Goal: Transaction & Acquisition: Purchase product/service

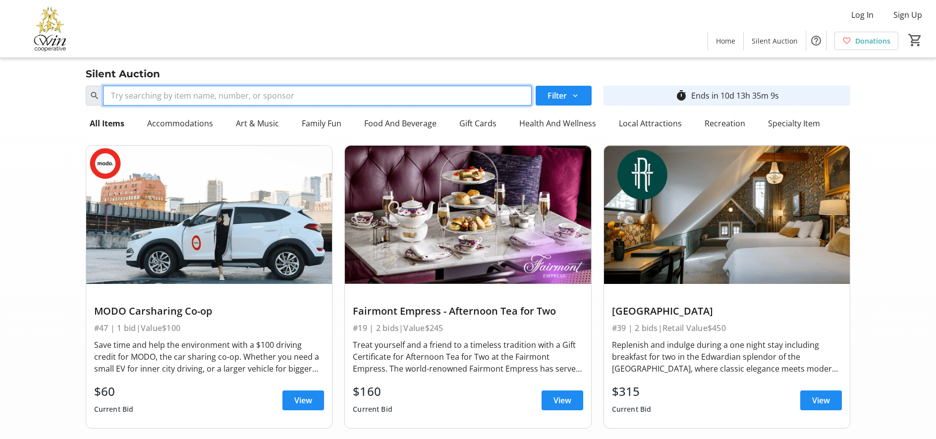
click at [351, 92] on input "Search" at bounding box center [317, 96] width 429 height 20
type input "bike"
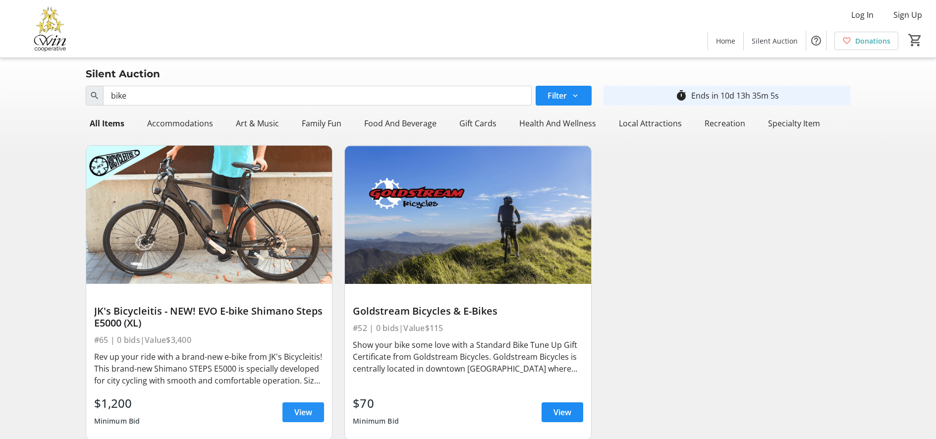
click at [305, 409] on span "View" at bounding box center [303, 412] width 18 height 12
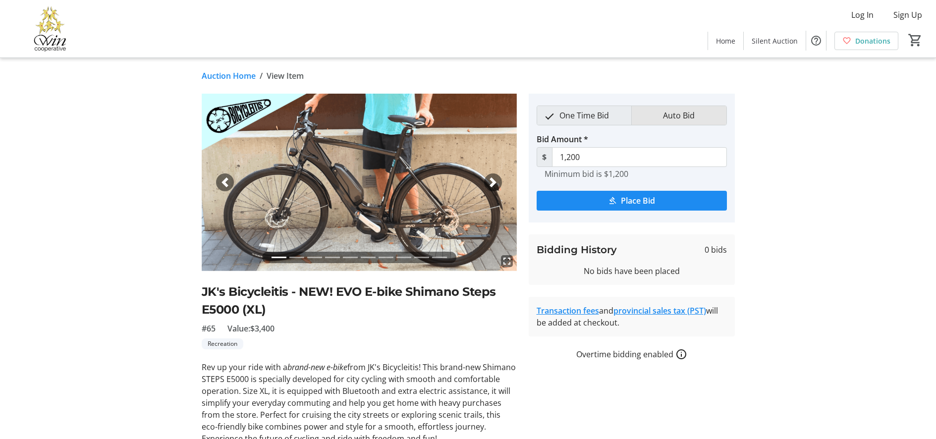
click at [688, 119] on span "Auto Bid" at bounding box center [679, 115] width 44 height 19
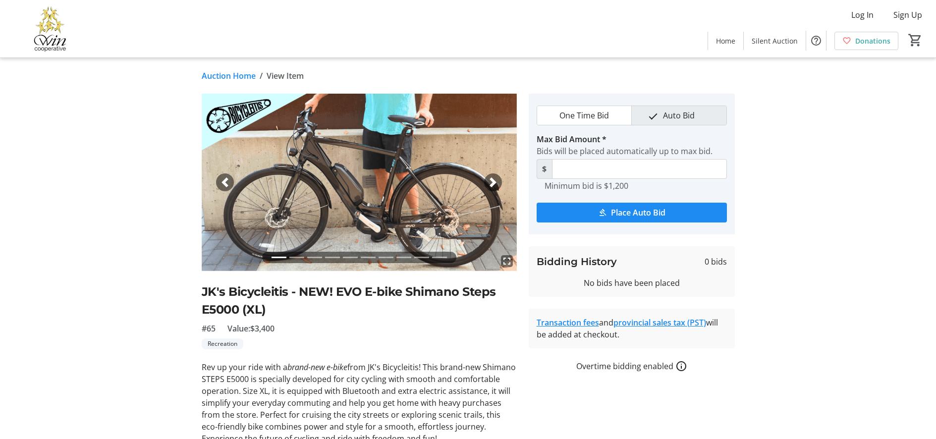
click at [610, 117] on span "One Time Bid" at bounding box center [584, 115] width 61 height 19
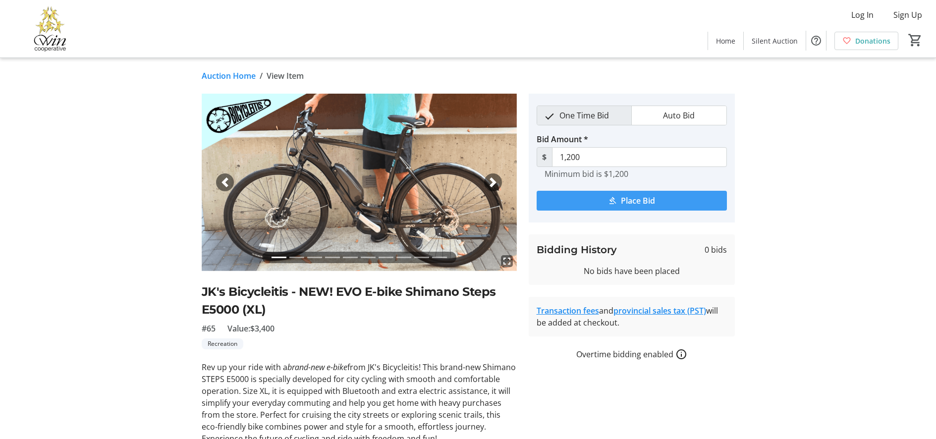
click at [639, 202] on span "Place Bid" at bounding box center [638, 201] width 34 height 12
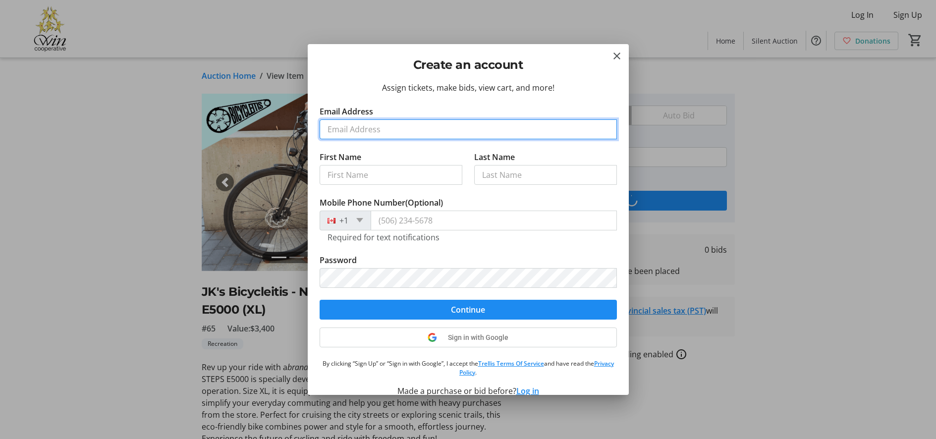
click at [447, 126] on input "Email Address" at bounding box center [468, 129] width 297 height 20
type input "[EMAIL_ADDRESS][DOMAIN_NAME]"
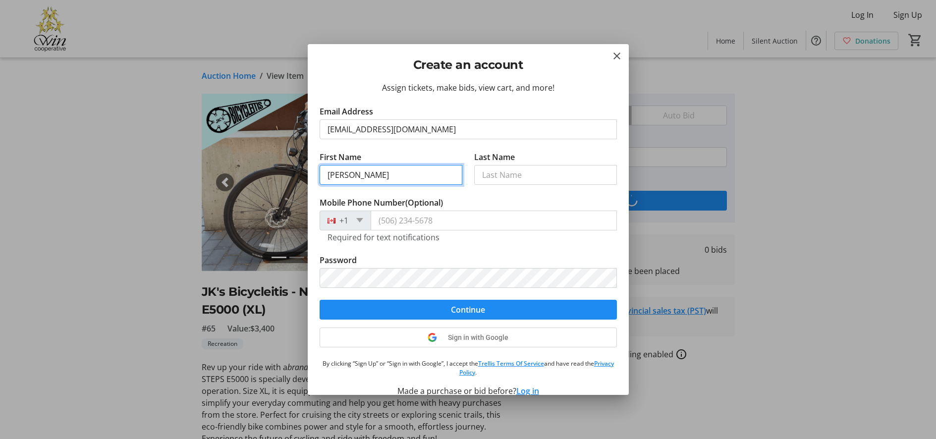
type input "[PERSON_NAME]"
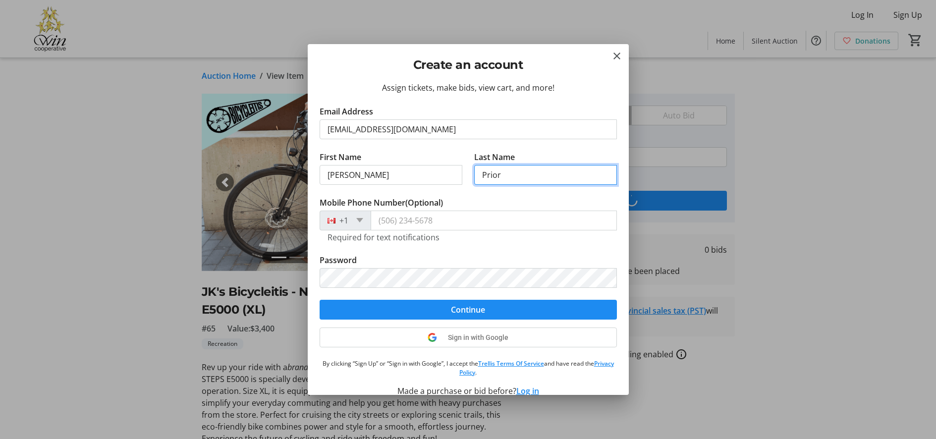
type input "Prior"
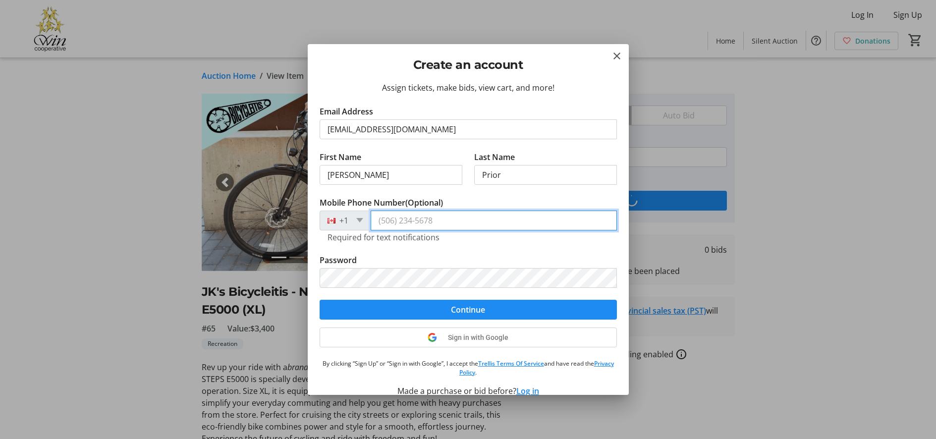
click at [437, 224] on input "Mobile Phone Number (Optional)" at bounding box center [494, 221] width 246 height 20
type input "[PHONE_NUMBER]"
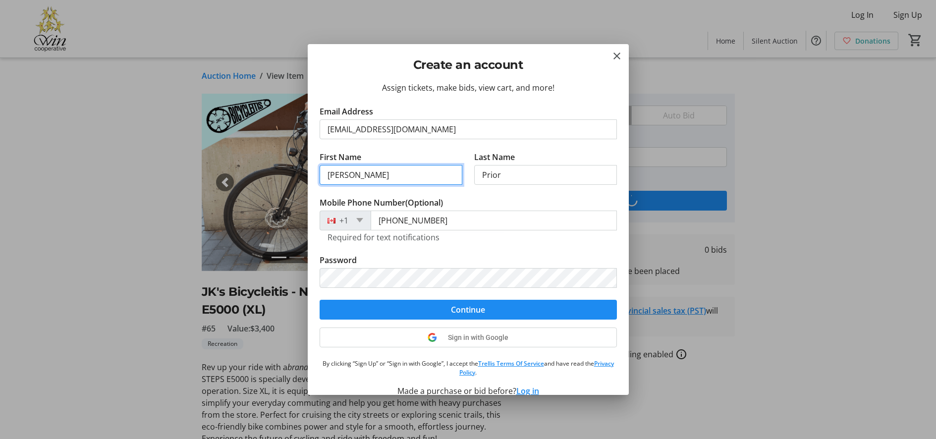
click at [407, 181] on input "[PERSON_NAME]" at bounding box center [391, 175] width 143 height 20
type input "[PERSON_NAME]"
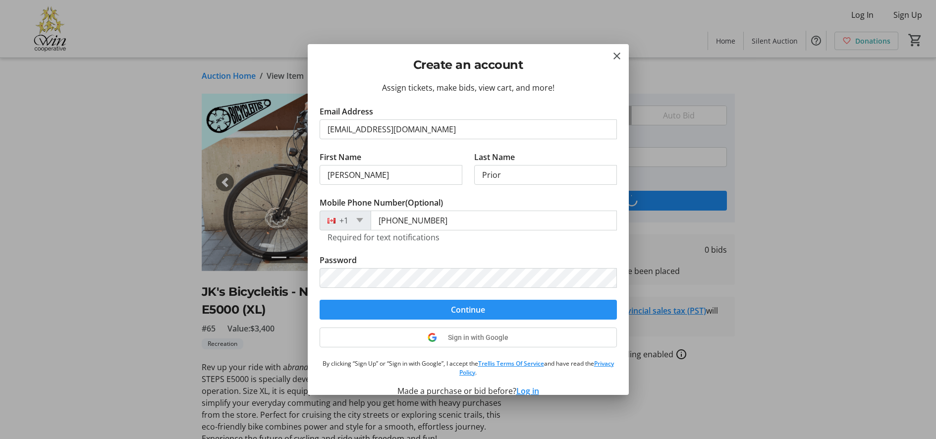
click at [471, 315] on span "submit" at bounding box center [468, 310] width 297 height 24
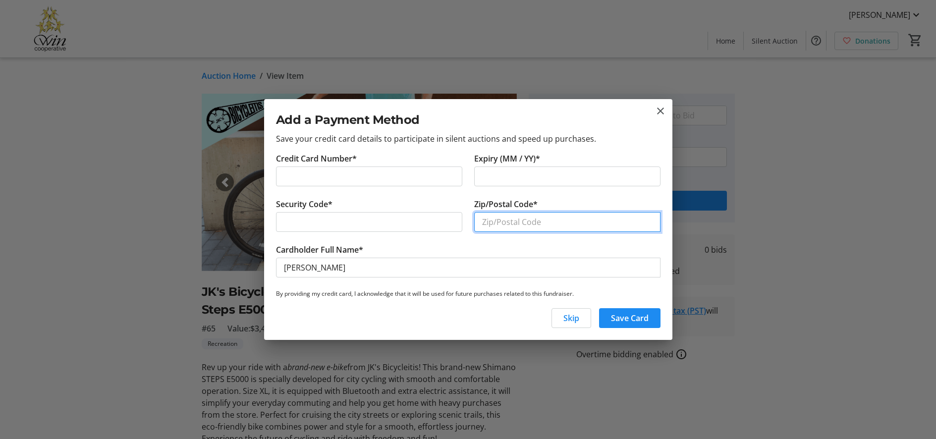
type input "V8T 5L3"
click at [645, 323] on span "Save Card" at bounding box center [630, 318] width 38 height 12
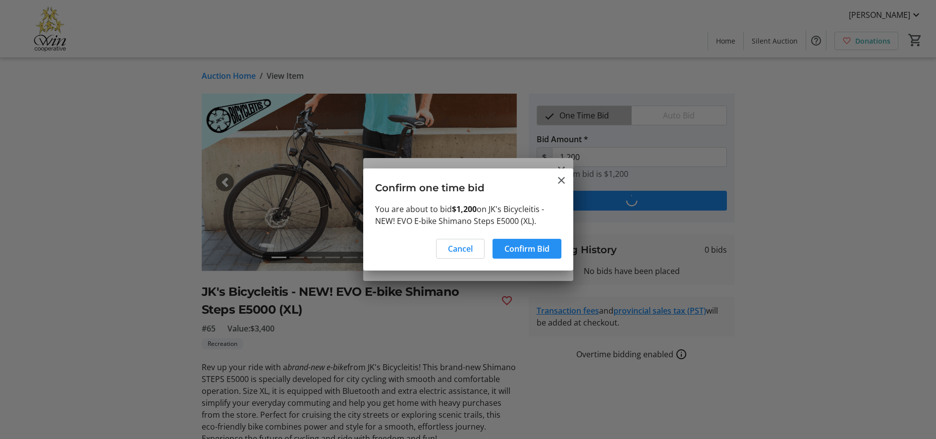
click at [550, 246] on span at bounding box center [527, 249] width 69 height 24
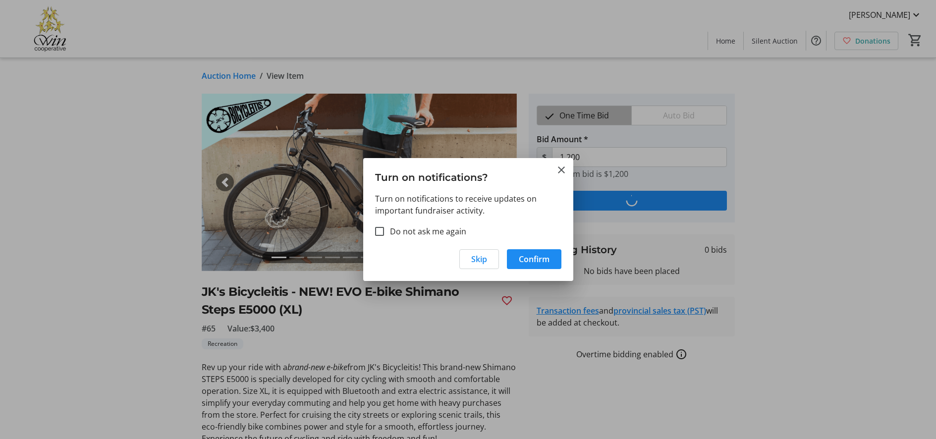
type input "1,400"
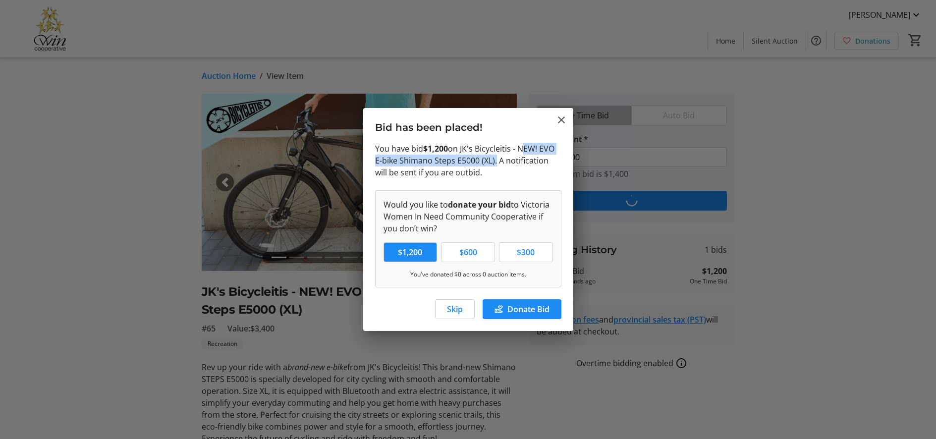
drag, startPoint x: 522, startPoint y: 149, endPoint x: 494, endPoint y: 162, distance: 30.6
click at [494, 162] on p "You have bid $1,200 on JK's Bicycleitis - NEW! EVO E-bike Shimano Steps E5000 (…" at bounding box center [468, 161] width 186 height 36
copy p "NEW! EVO E-bike Shimano Steps E5000 (XL)"
click at [394, 294] on div "Skip Donate Bid" at bounding box center [468, 312] width 210 height 38
click at [557, 119] on mat-icon "Close" at bounding box center [562, 120] width 12 height 12
